Goal: Obtain resource: Obtain resource

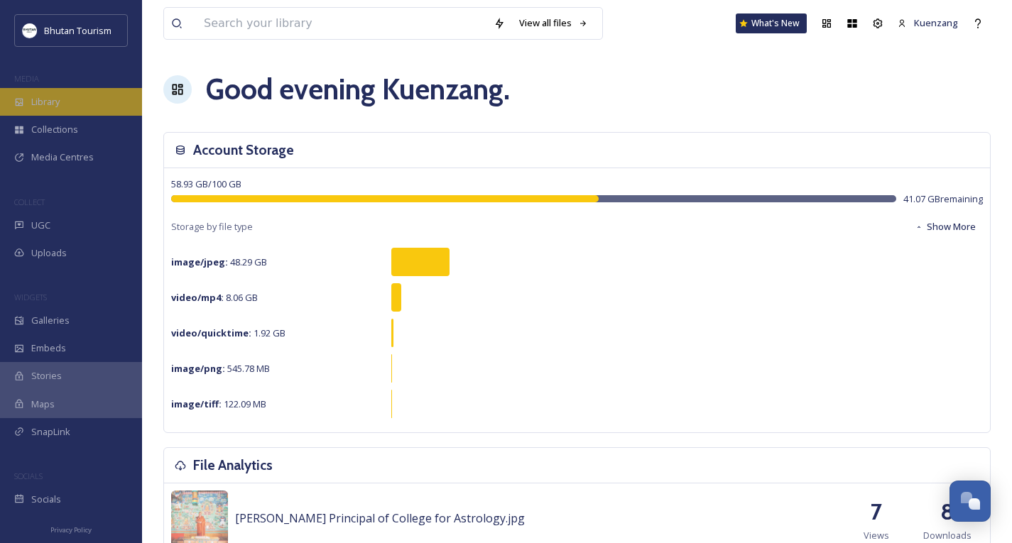
click at [55, 99] on span "Library" at bounding box center [45, 101] width 28 height 13
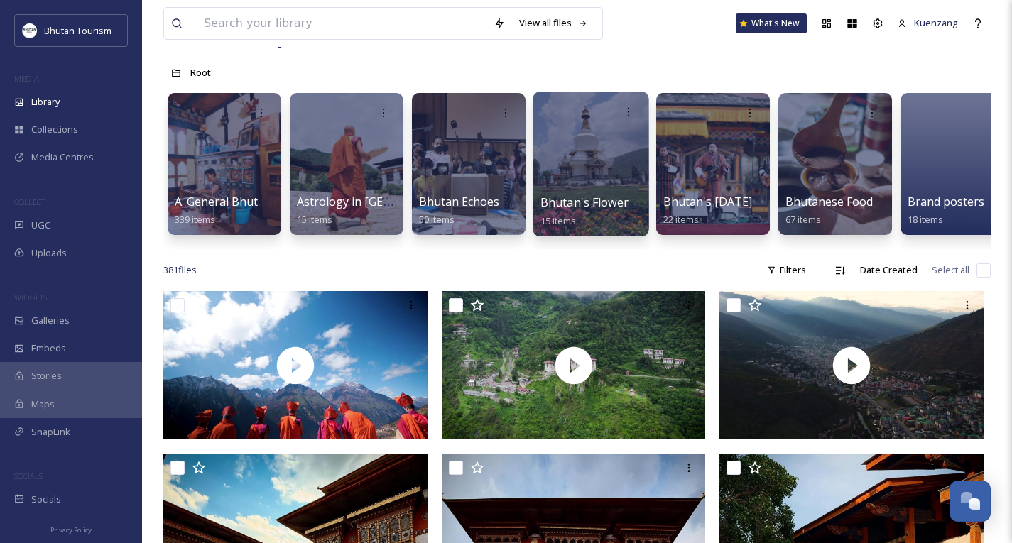
scroll to position [63, 0]
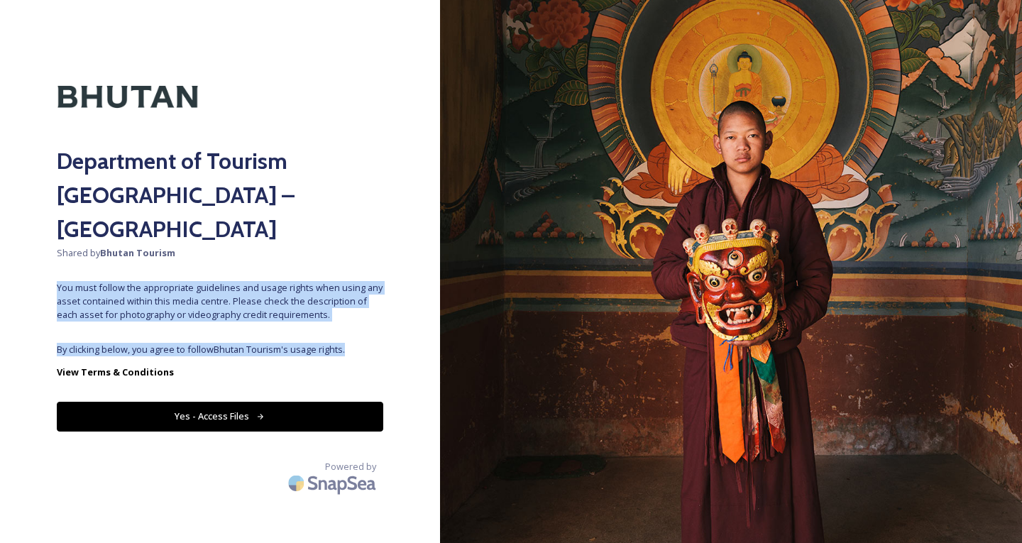
drag, startPoint x: 365, startPoint y: 312, endPoint x: 56, endPoint y: 255, distance: 314.1
click at [56, 255] on div "Department of Tourism [GEOGRAPHIC_DATA] – Brand Centre Shared by Bhutan Tourism…" at bounding box center [220, 272] width 440 height 430
copy div "You must follow the appropriate guidelines and usage rights when using any asse…"
click at [143, 366] on strong "View Terms & Conditions" at bounding box center [115, 372] width 117 height 13
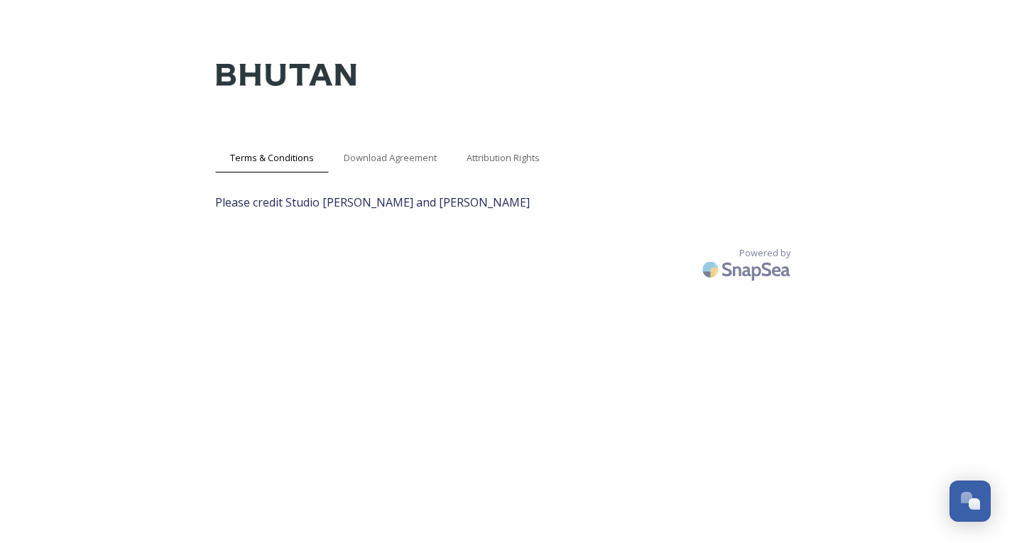
scroll to position [7, 0]
click at [415, 159] on span "Download Agreement" at bounding box center [390, 158] width 93 height 13
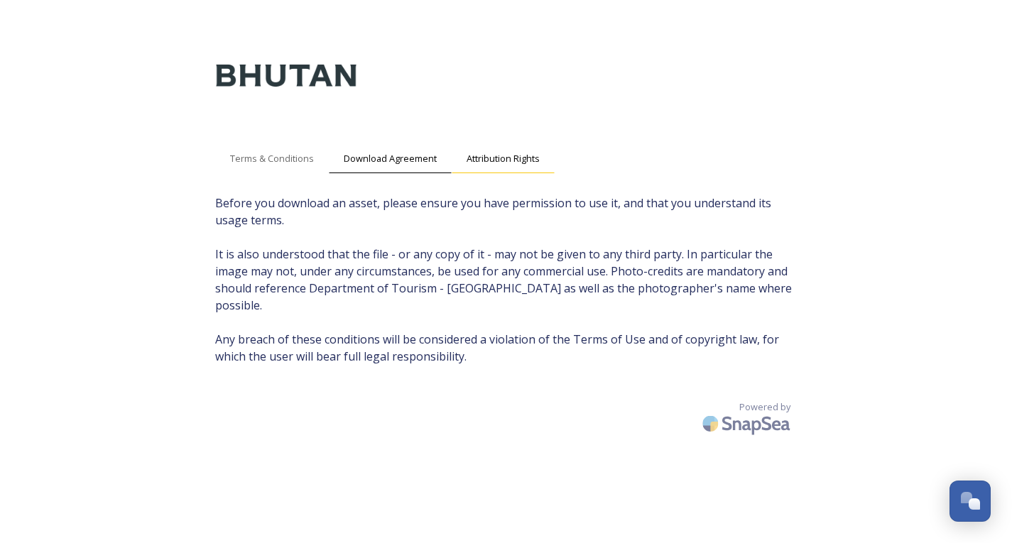
click at [491, 150] on div "Attribution Rights" at bounding box center [503, 158] width 103 height 29
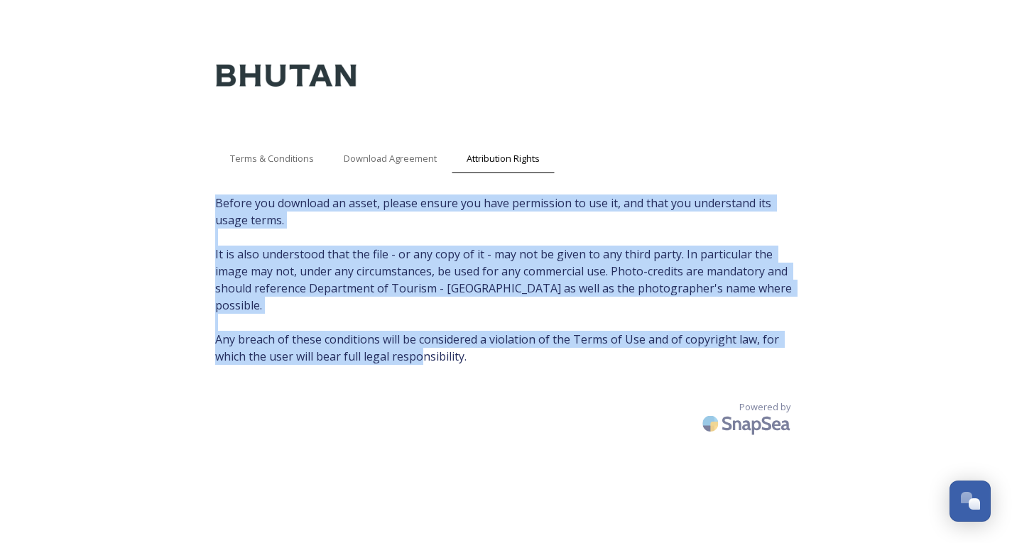
drag, startPoint x: 476, startPoint y: 346, endPoint x: 204, endPoint y: 204, distance: 306.8
click at [204, 204] on div "Terms & Conditions Download Agreement Attribution Rights Before you download an…" at bounding box center [506, 292] width 611 height 543
copy span "Before you download an asset, please ensure you have permission to use it, and …"
